Goal: Task Accomplishment & Management: Manage account settings

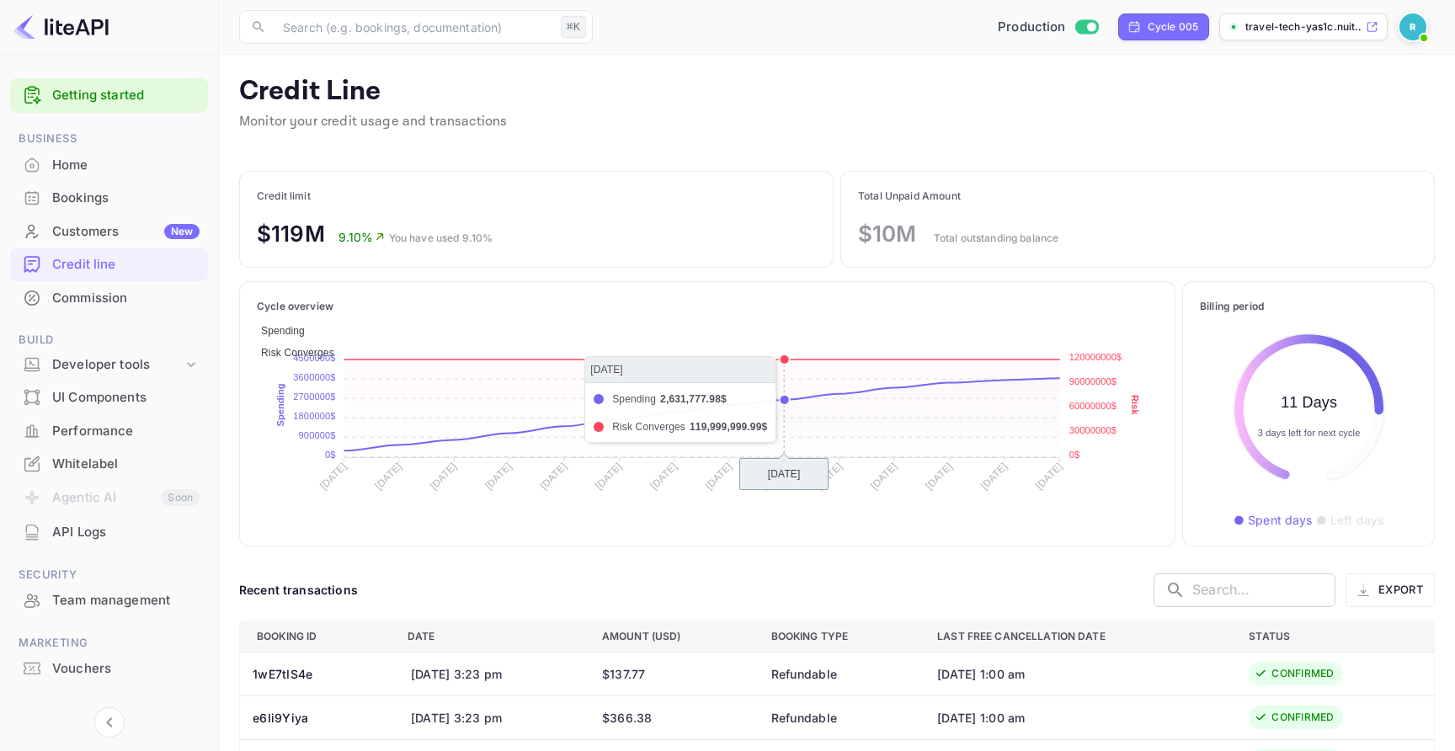
scroll to position [194, 217]
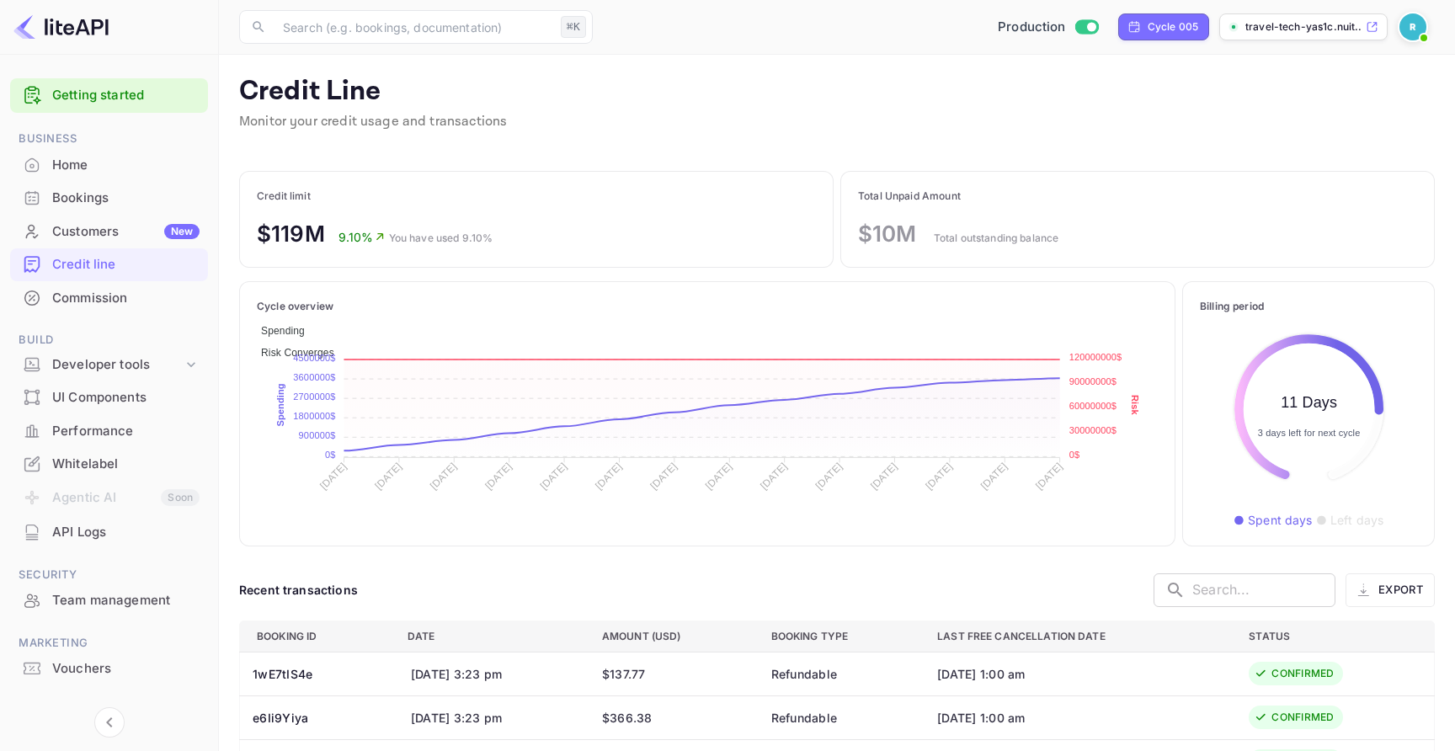
click at [1426, 40] on span at bounding box center [1423, 37] width 17 height 17
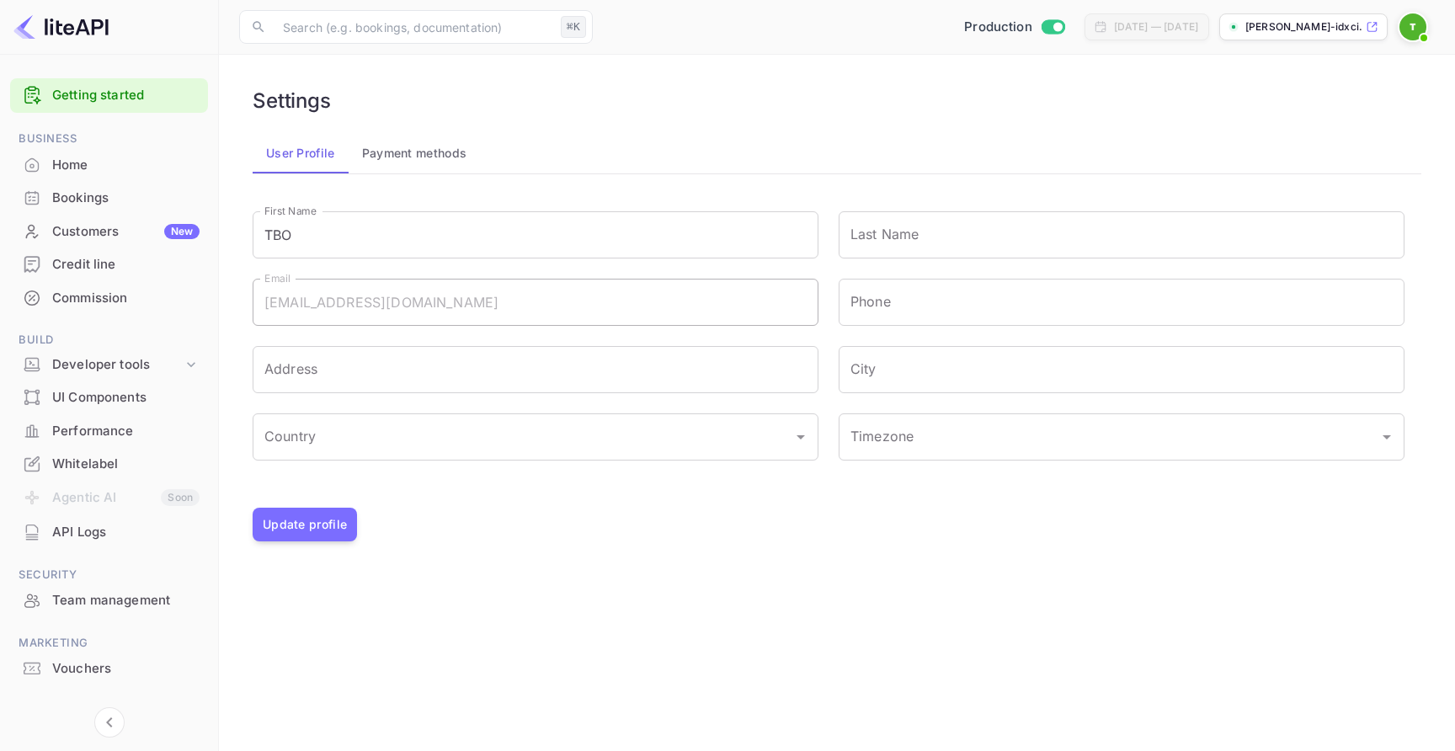
click at [143, 612] on div "Team management" at bounding box center [109, 600] width 198 height 33
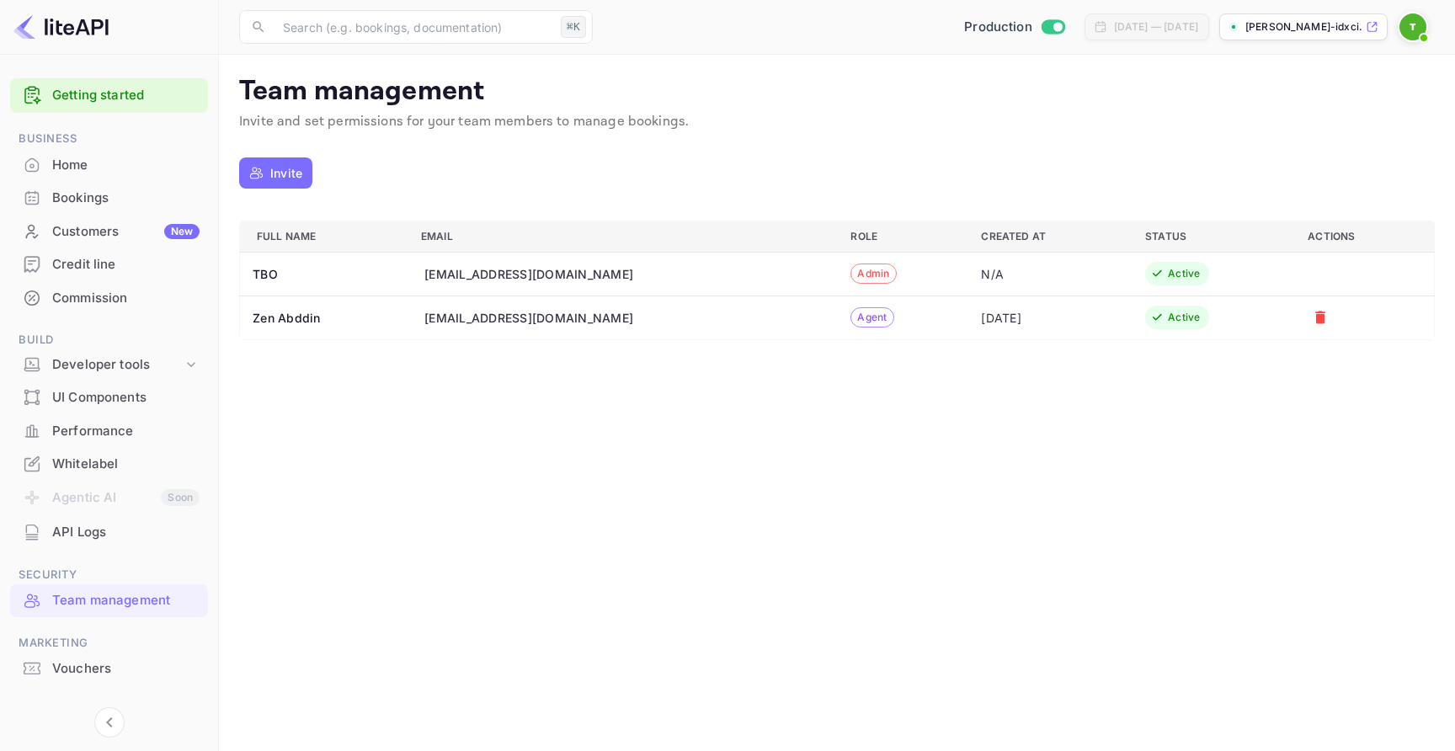
click at [540, 322] on div "[EMAIL_ADDRESS][DOMAIN_NAME]" at bounding box center [528, 318] width 209 height 18
copy div "[EMAIL_ADDRESS][DOMAIN_NAME]"
